Goal: Task Accomplishment & Management: Manage account settings

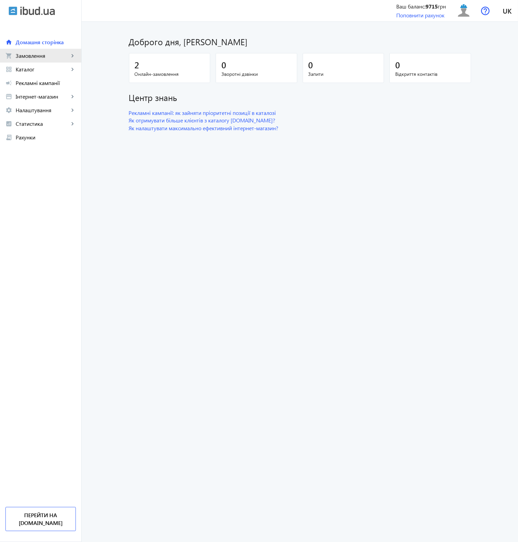
click at [54, 54] on span "Замовлення" at bounding box center [42, 55] width 53 height 7
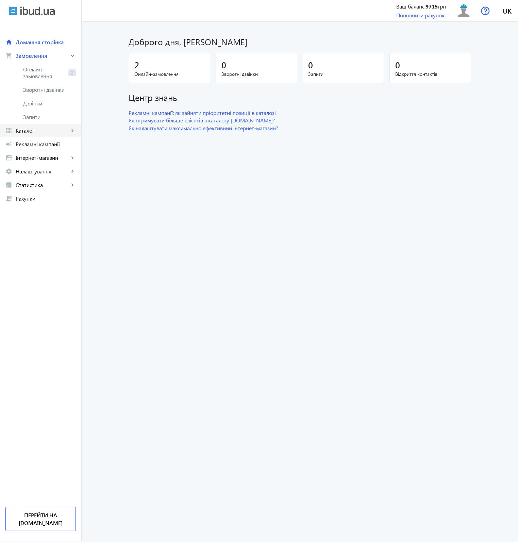
click at [52, 131] on span "Каталог" at bounding box center [42, 130] width 53 height 7
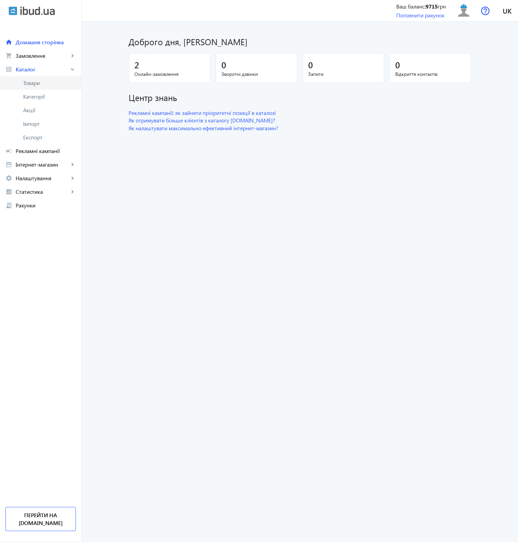
click at [45, 85] on span "Товари" at bounding box center [49, 83] width 53 height 7
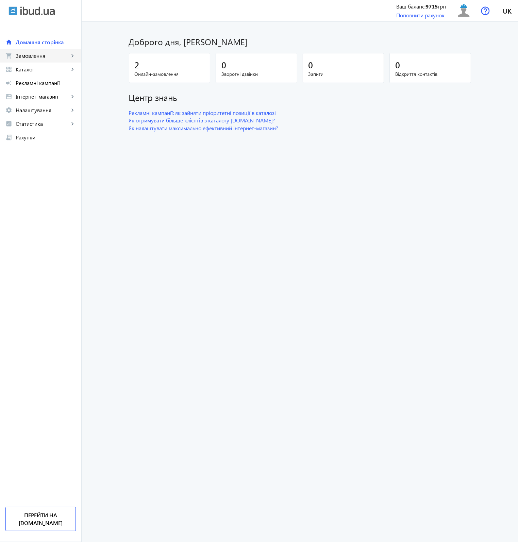
click at [42, 55] on span "Замовлення" at bounding box center [42, 55] width 53 height 7
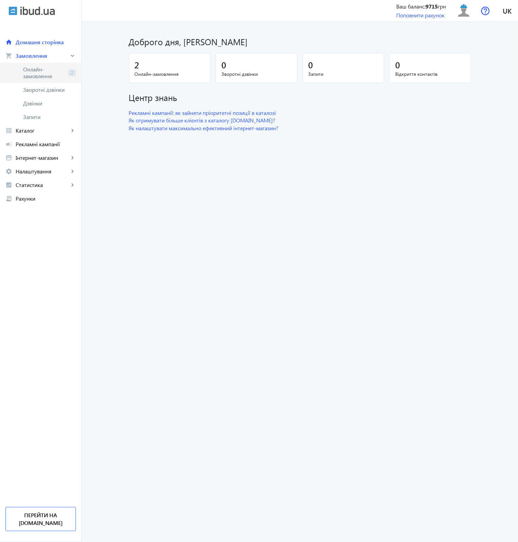
click at [42, 69] on span "Онлайн-замовлення" at bounding box center [44, 73] width 42 height 14
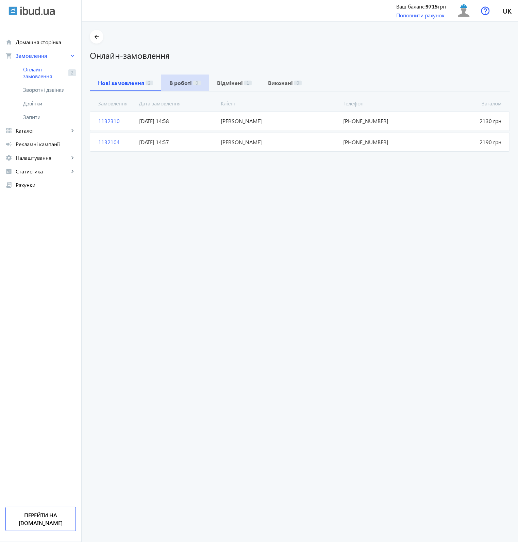
click at [178, 85] on b "В роботі" at bounding box center [180, 82] width 22 height 5
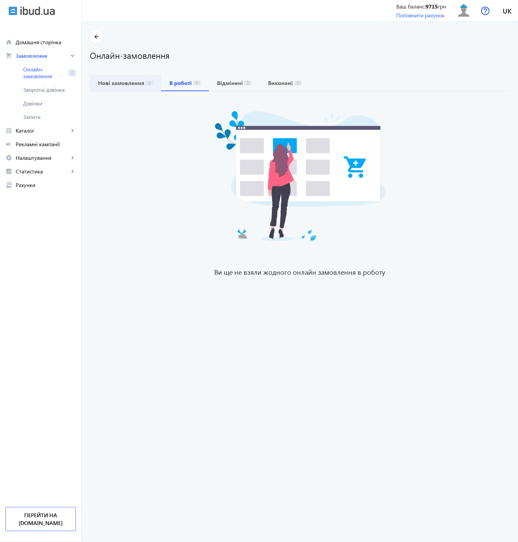
click at [129, 85] on b "Нові замовлення" at bounding box center [121, 82] width 46 height 5
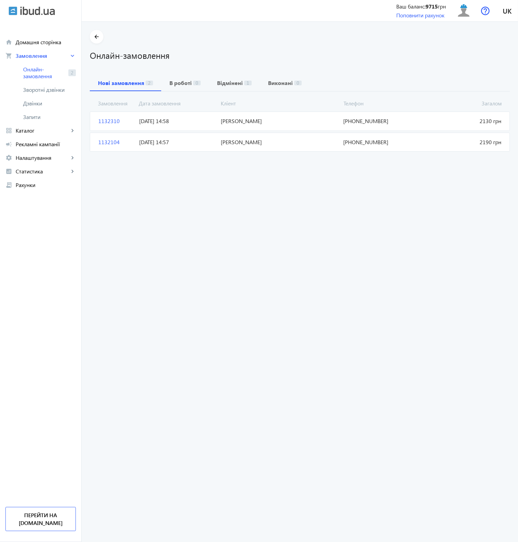
click at [151, 139] on span "[DATE] 14:57" at bounding box center [177, 141] width 82 height 7
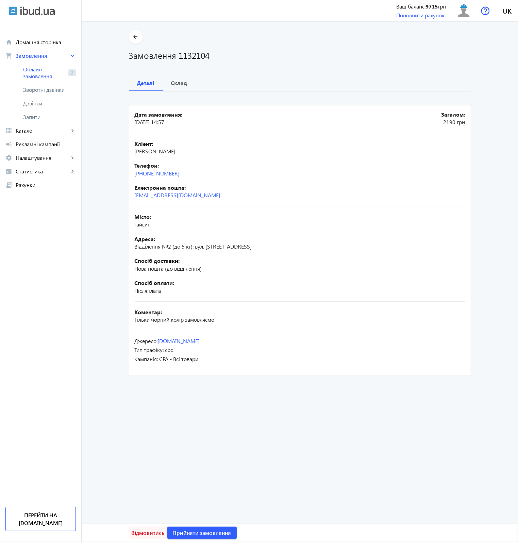
click at [143, 531] on span "Відмовитись" at bounding box center [148, 532] width 33 height 7
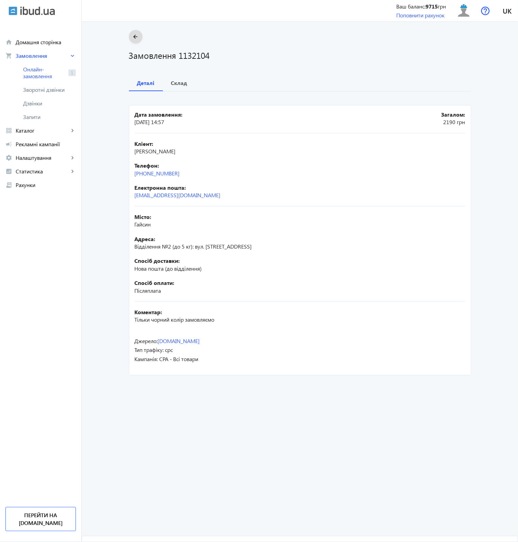
click at [133, 38] on mat-icon "arrow_back" at bounding box center [135, 37] width 8 height 8
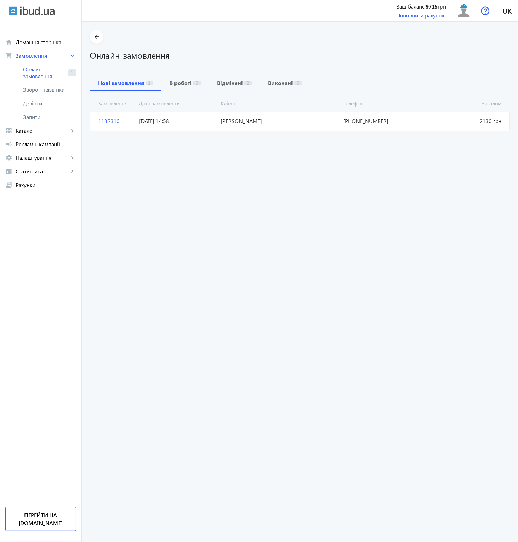
click at [162, 120] on span "[DATE] 14:58" at bounding box center [177, 120] width 82 height 7
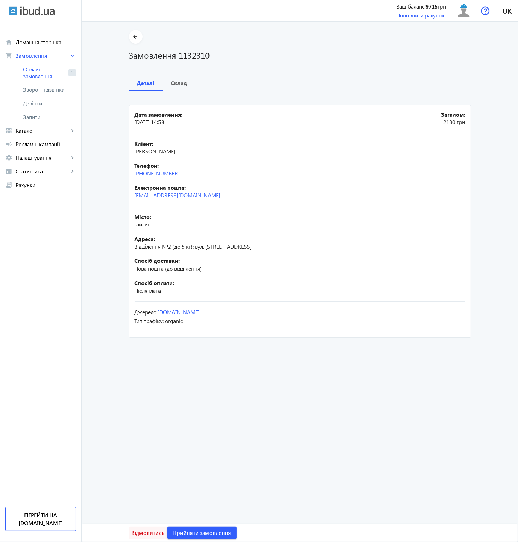
click at [142, 533] on span "Відмовитись" at bounding box center [148, 532] width 33 height 7
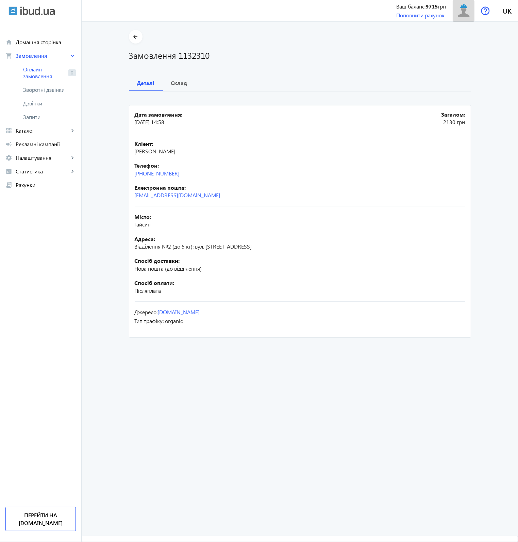
click at [466, 11] on img at bounding box center [463, 10] width 15 height 15
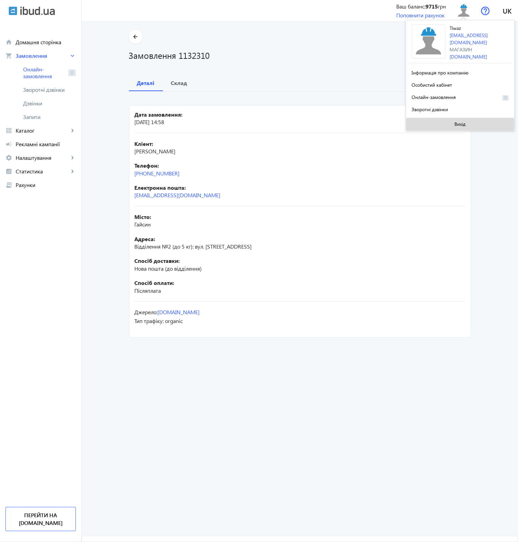
click at [467, 121] on span at bounding box center [460, 124] width 108 height 16
